Goal: Transaction & Acquisition: Purchase product/service

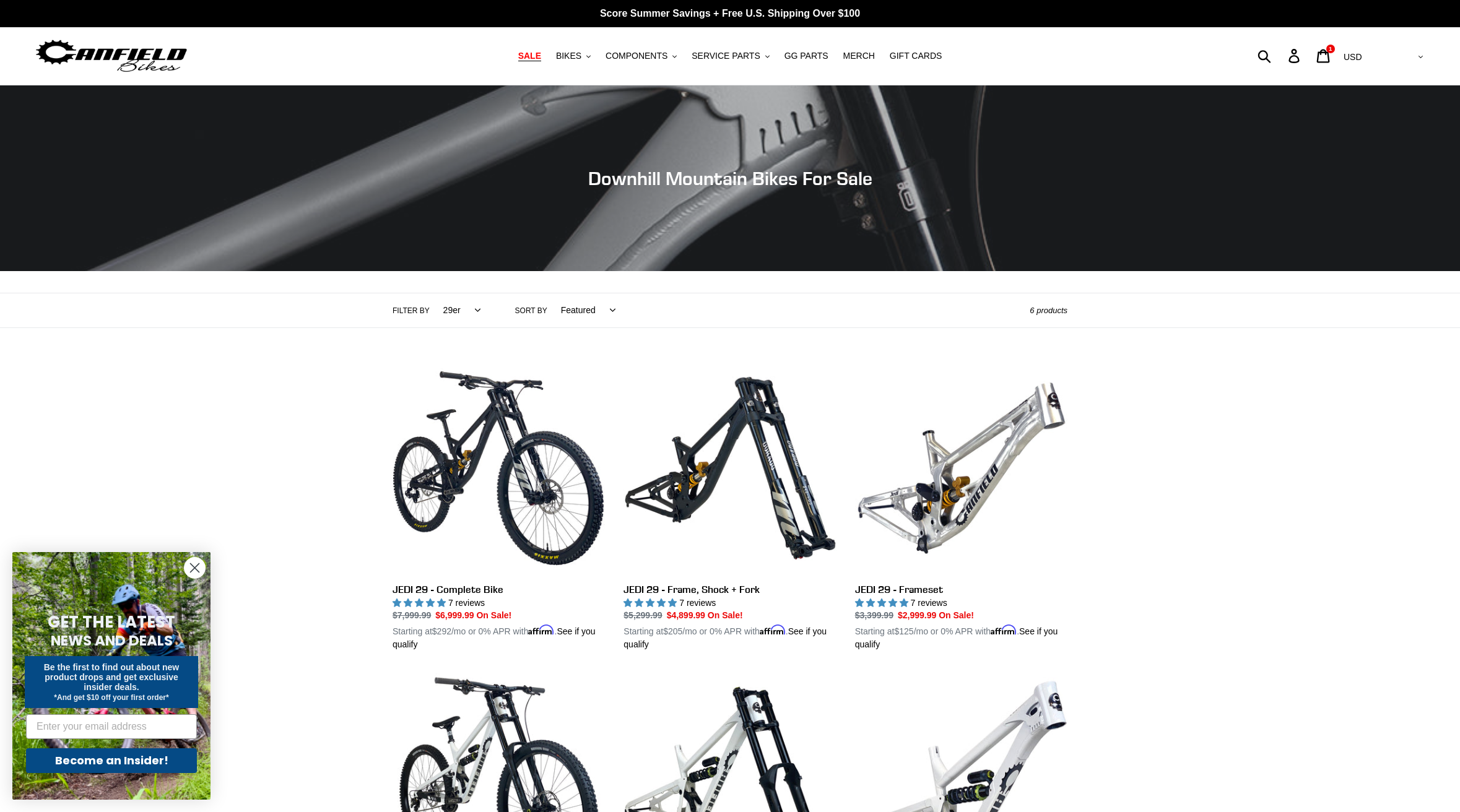
click at [528, 55] on span "SALE" at bounding box center [529, 55] width 23 height 11
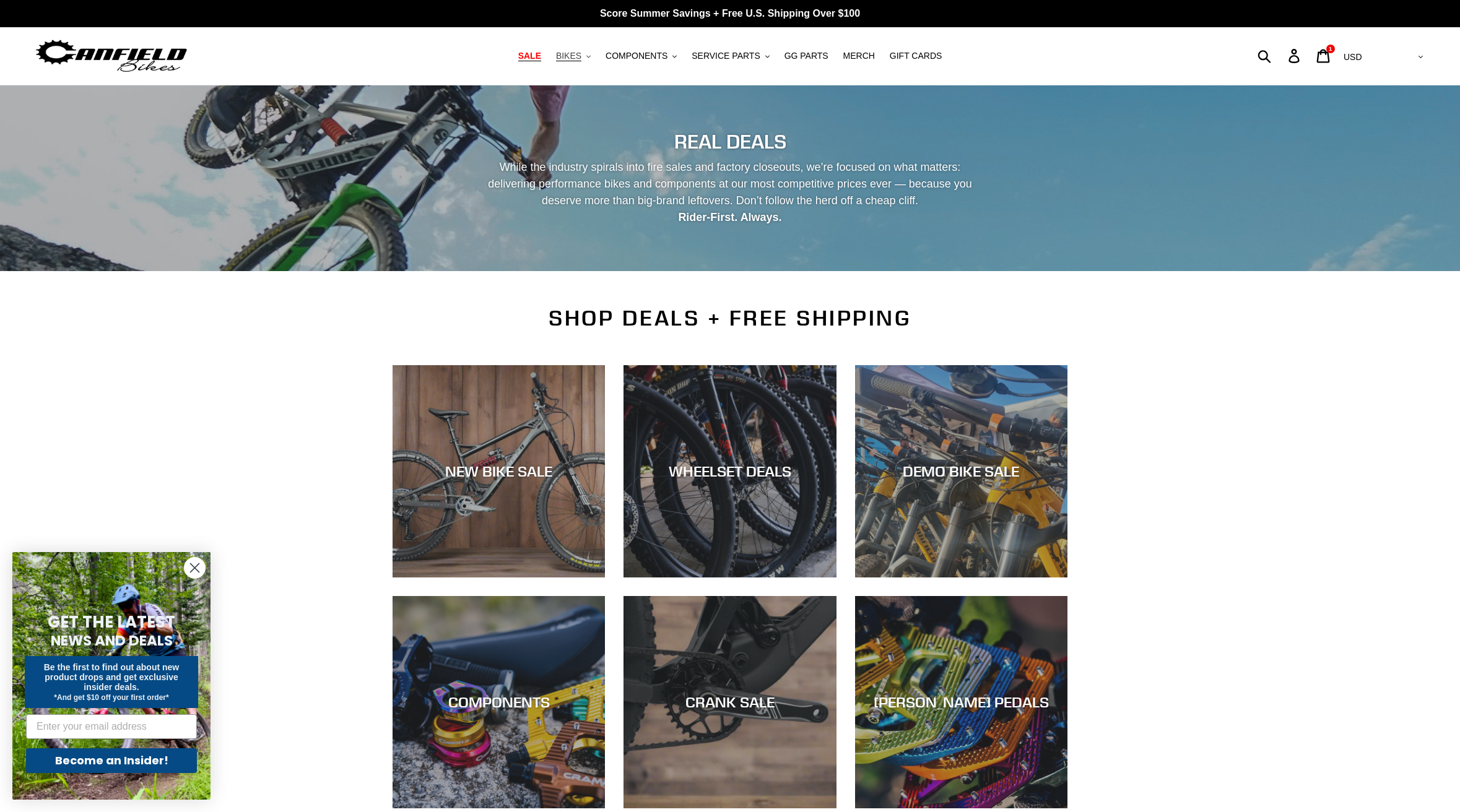
click at [591, 57] on icon ".cls-1{fill:#231f20}" at bounding box center [588, 57] width 4 height 4
click at [541, 61] on span "SALE" at bounding box center [529, 55] width 23 height 11
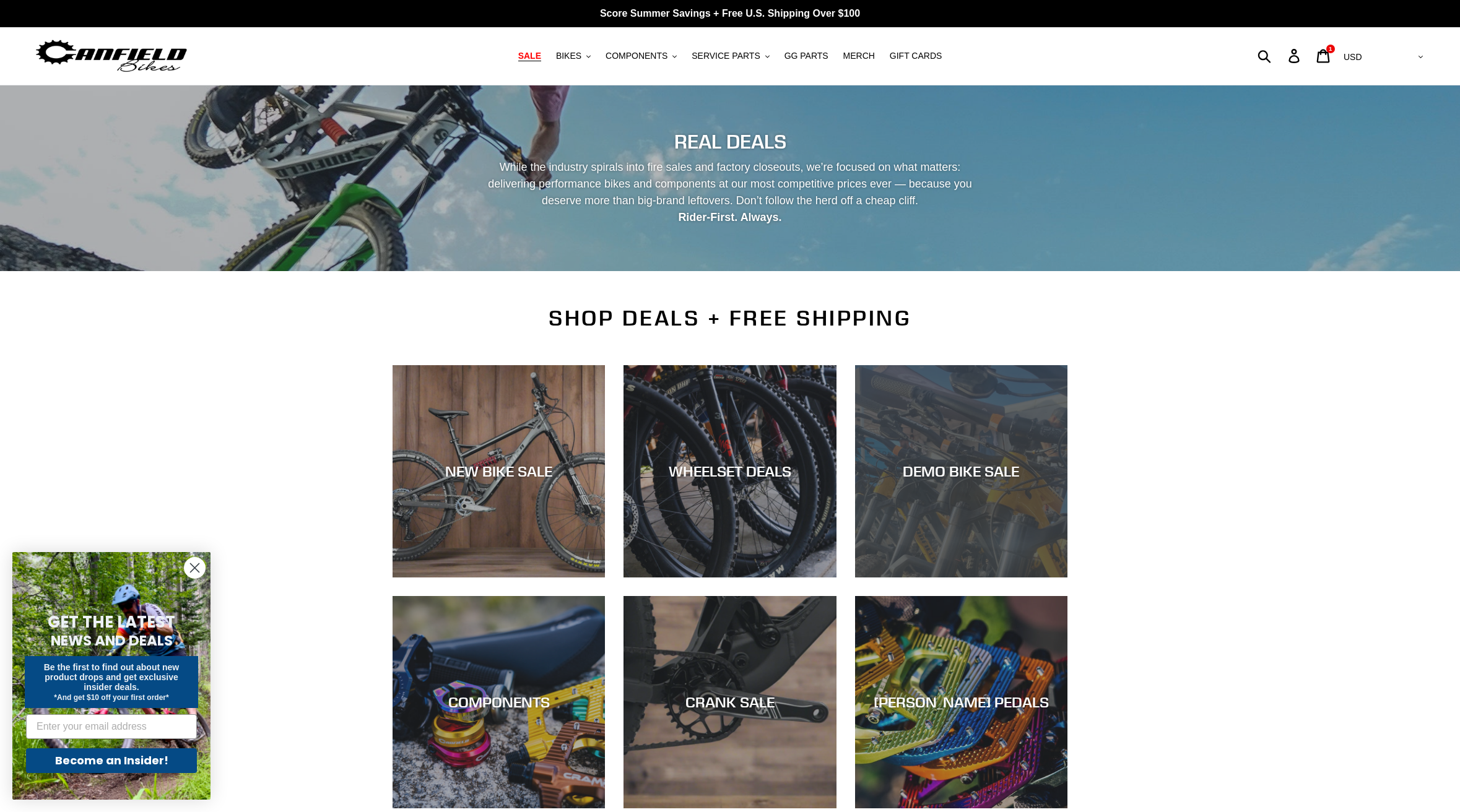
click at [1024, 577] on div "DEMO BIKE SALE" at bounding box center [961, 577] width 212 height 0
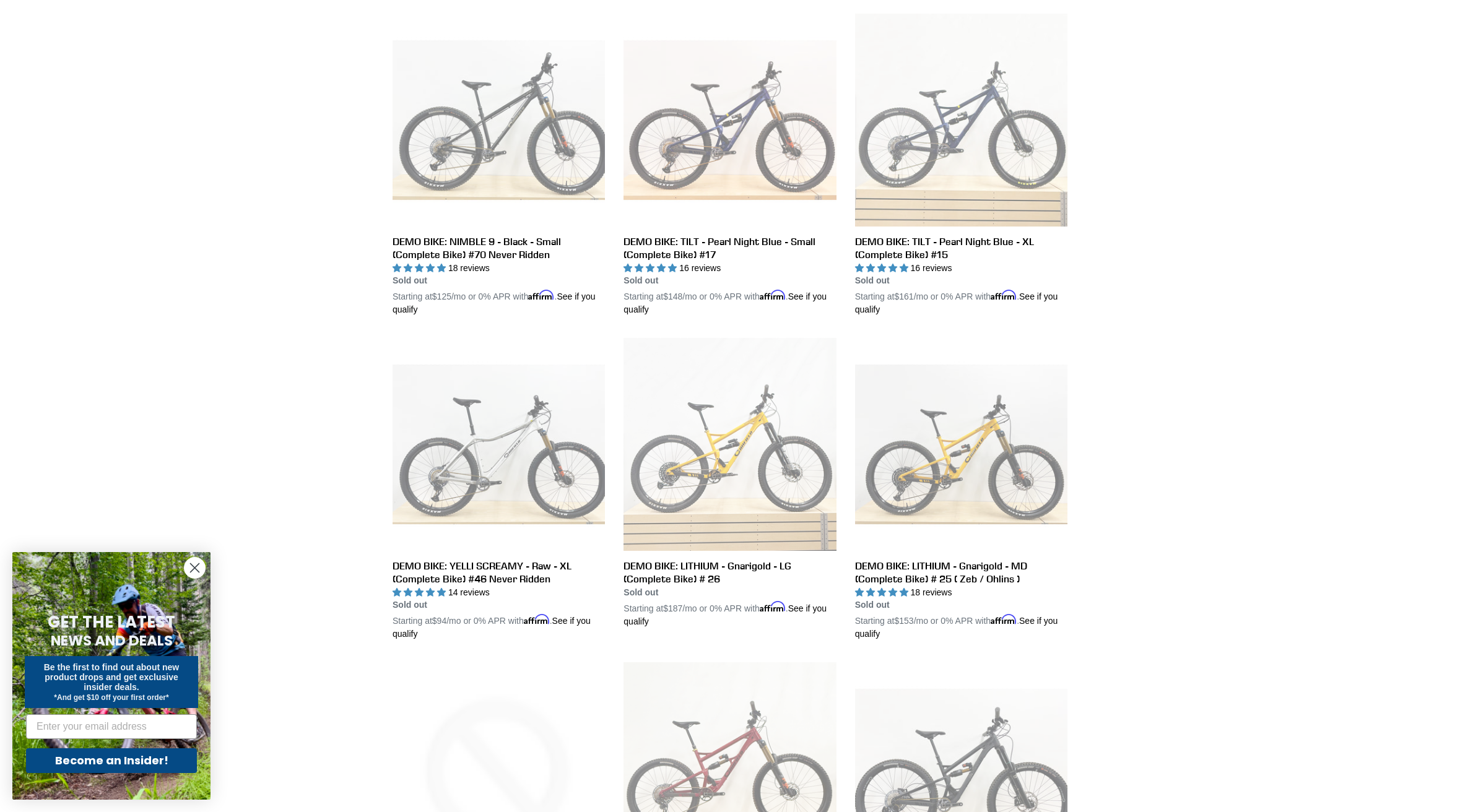
scroll to position [887, 0]
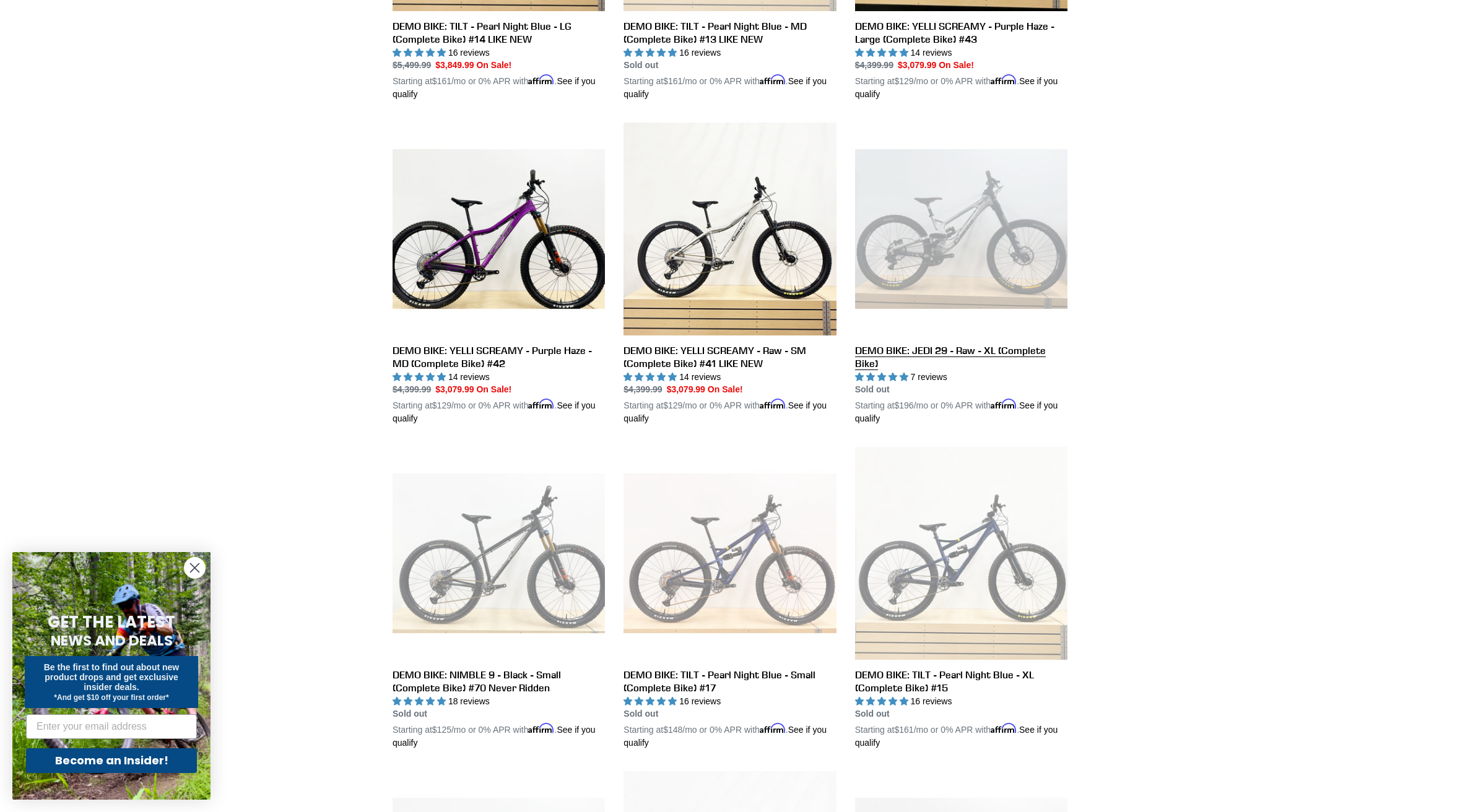
click at [947, 211] on link "DEMO BIKE: JEDI 29 - Raw - XL (Complete Bike)" at bounding box center [961, 274] width 212 height 302
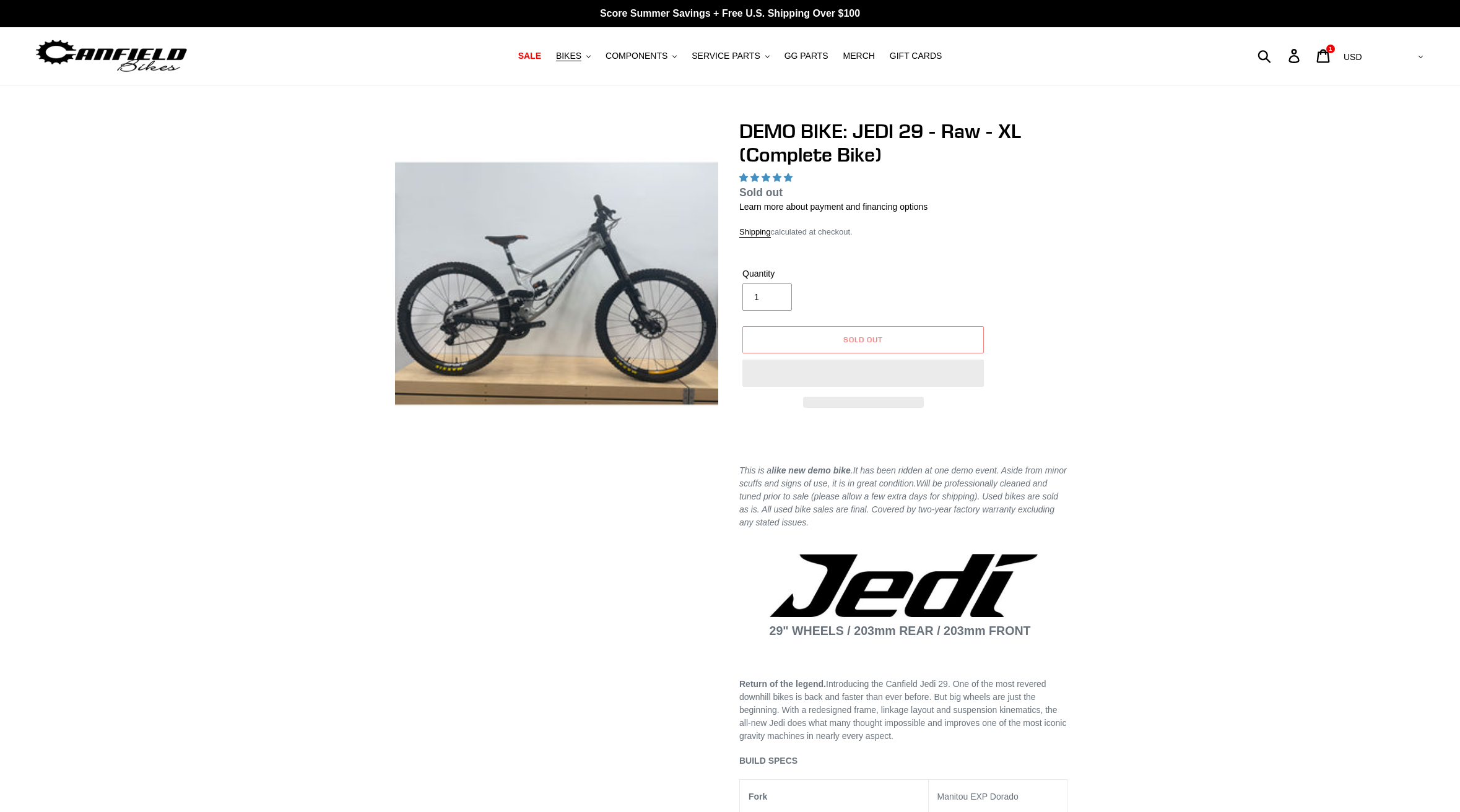
select select "highest-rating"
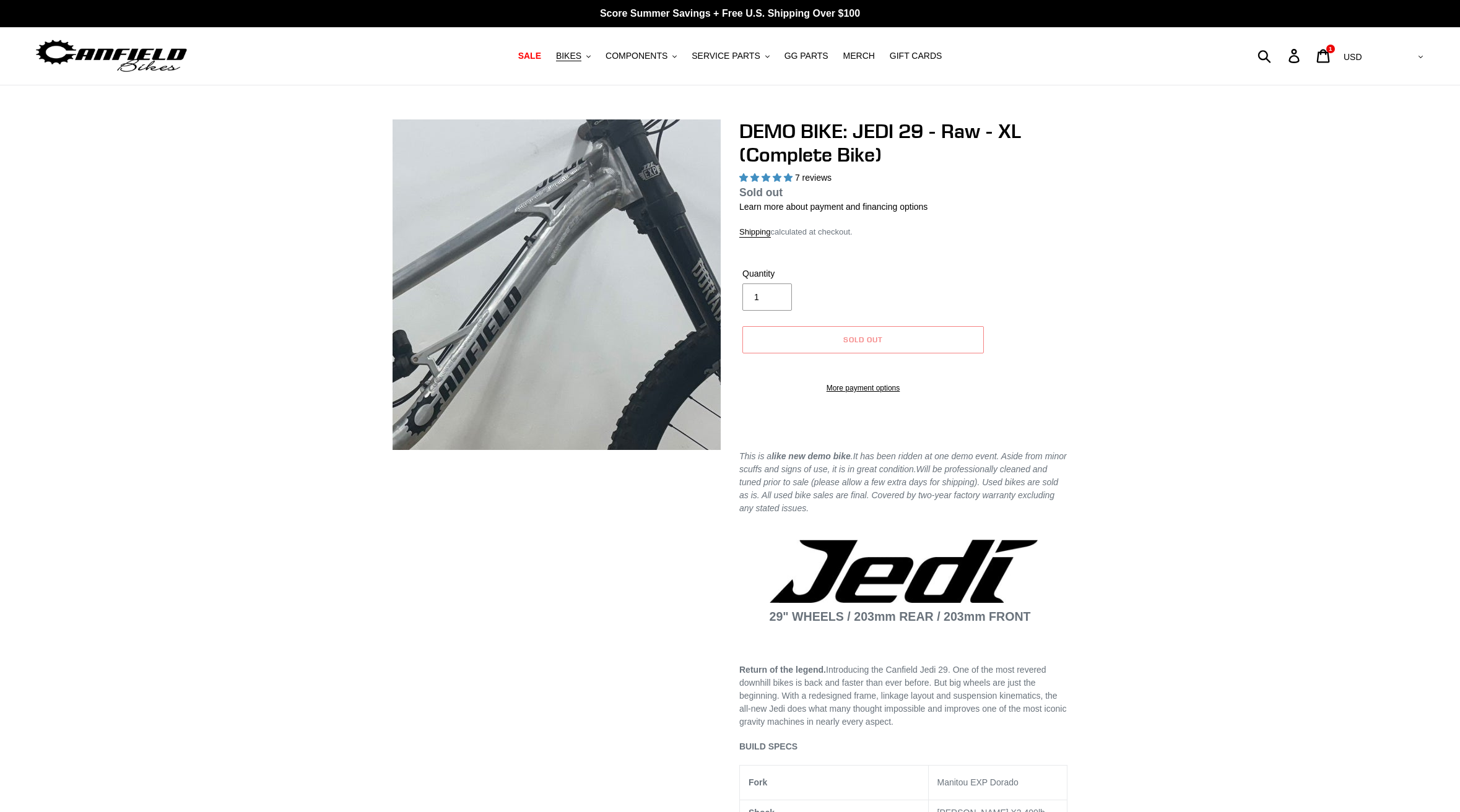
click at [591, 263] on img at bounding box center [450, 345] width 1268 height 1267
